Goal: Browse casually

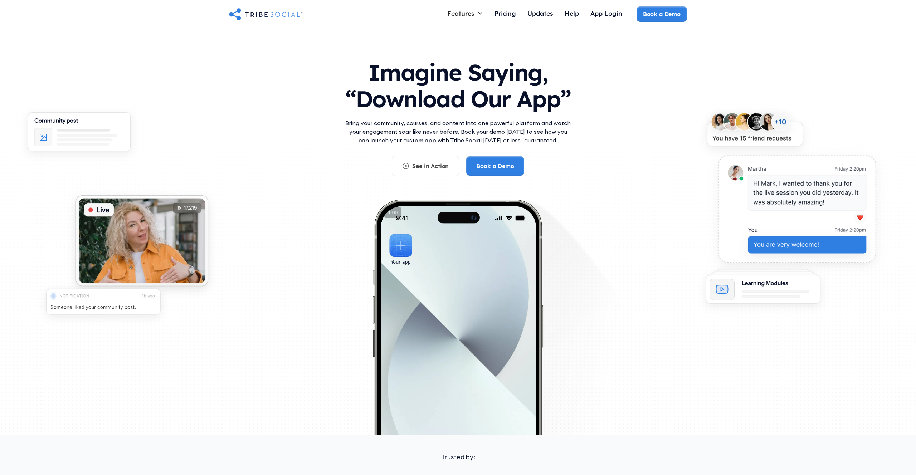
click at [448, 124] on p "Bring your community, courses, and content into one powerful platform and watch…" at bounding box center [458, 132] width 229 height 26
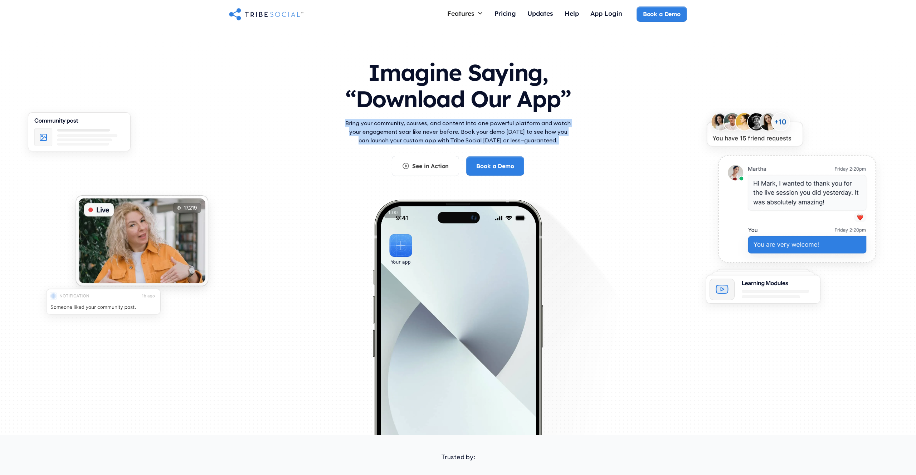
click at [455, 127] on p "Bring your community, courses, and content into one powerful platform and watch…" at bounding box center [458, 132] width 229 height 26
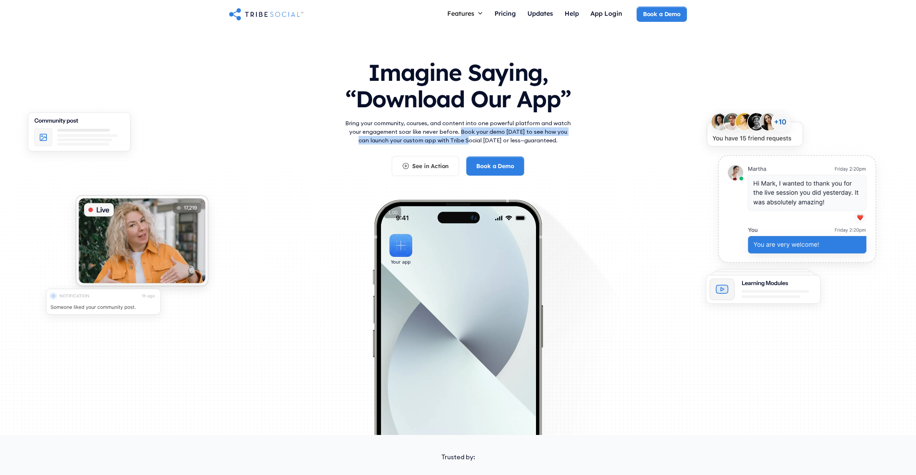
drag, startPoint x: 456, startPoint y: 131, endPoint x: 463, endPoint y: 140, distance: 11.0
click at [463, 140] on p "Bring your community, courses, and content into one powerful platform and watch…" at bounding box center [458, 132] width 229 height 26
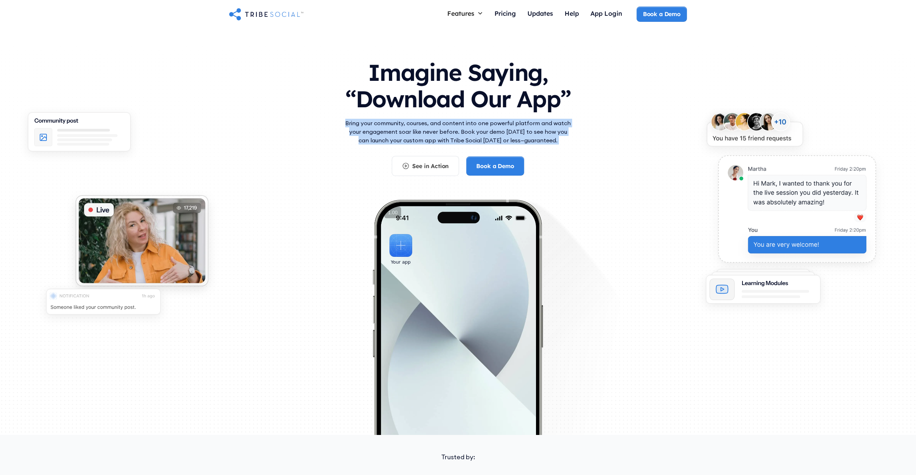
click at [479, 132] on p "Bring your community, courses, and content into one powerful platform and watch…" at bounding box center [458, 132] width 229 height 26
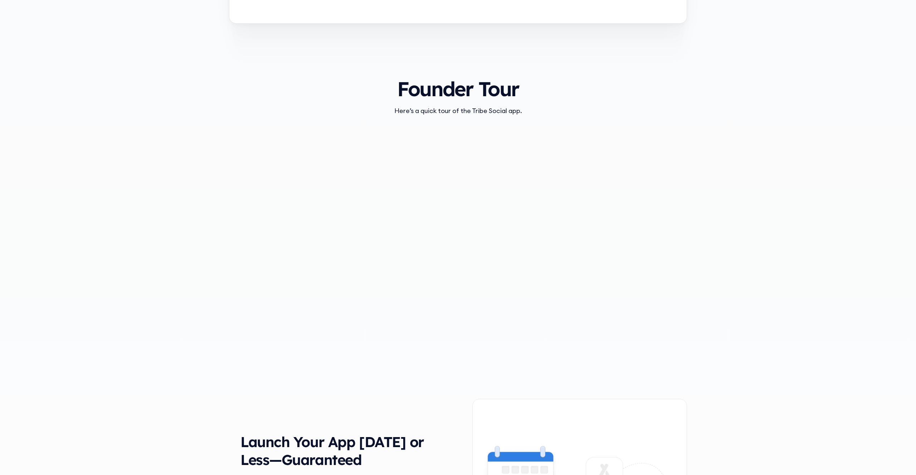
scroll to position [766, 0]
